Goal: Find specific page/section: Find specific page/section

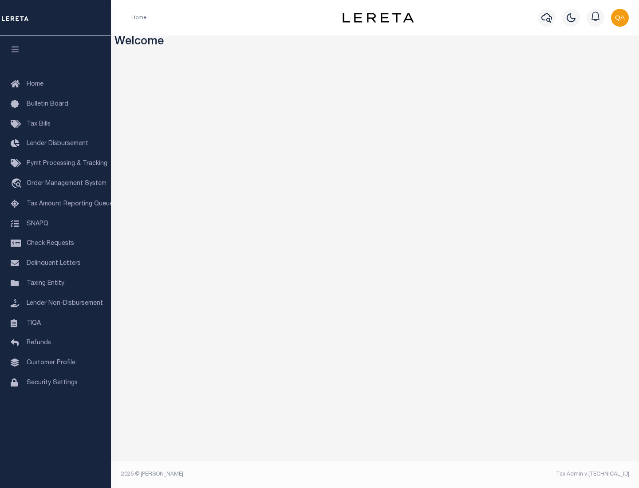
click at [55, 204] on span "Tax Amount Reporting Queue" at bounding box center [70, 204] width 87 height 6
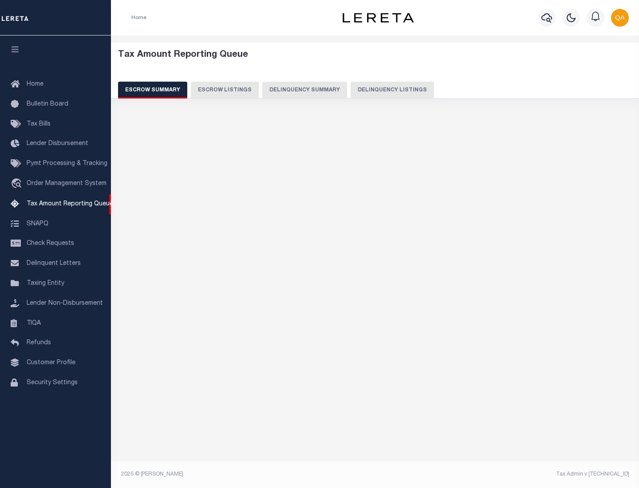
select select "100"
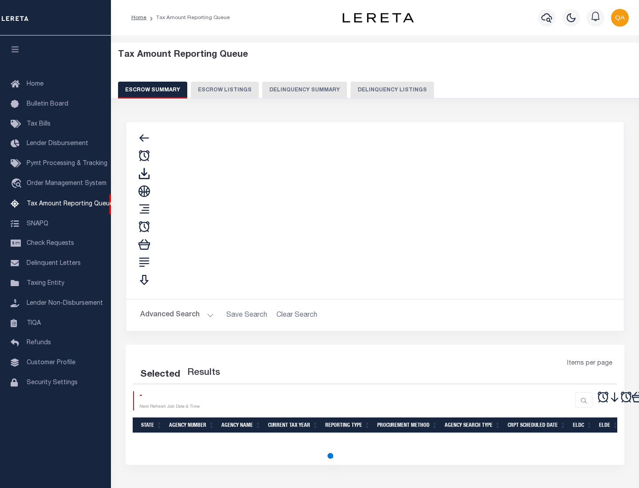
select select "100"
